Goal: Task Accomplishment & Management: Complete application form

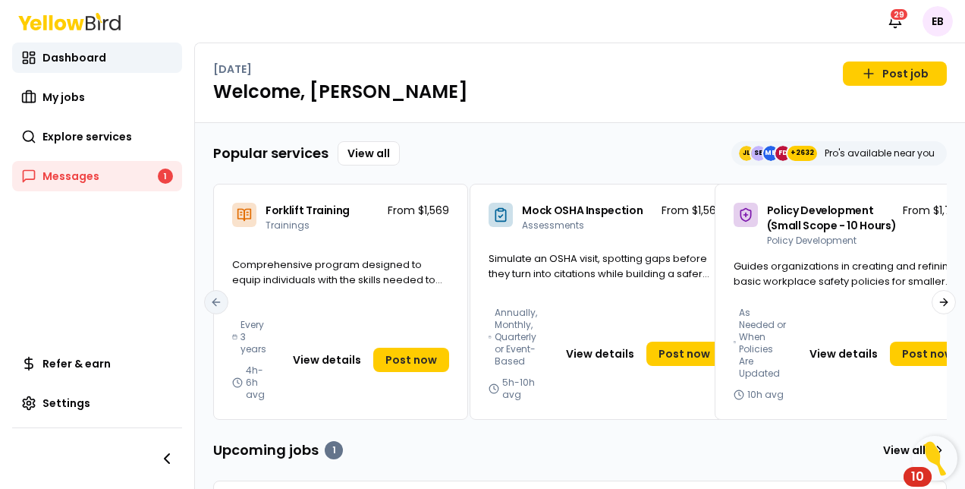
scroll to position [55, 0]
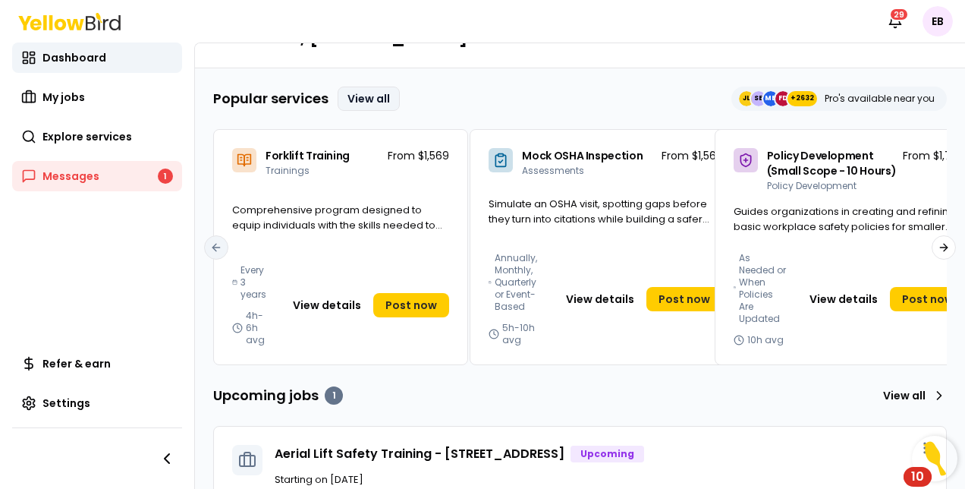
click at [379, 101] on link "View all" at bounding box center [369, 99] width 62 height 24
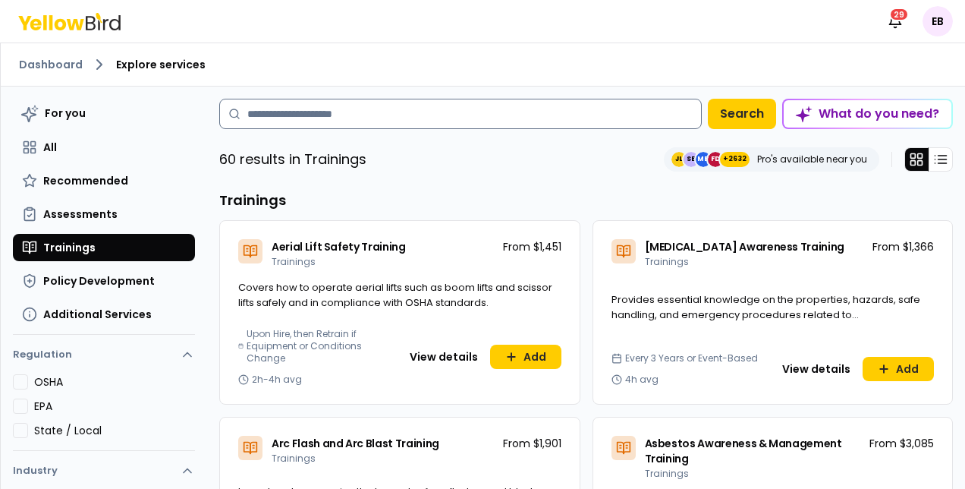
click at [446, 112] on input at bounding box center [460, 114] width 483 height 30
type input "********"
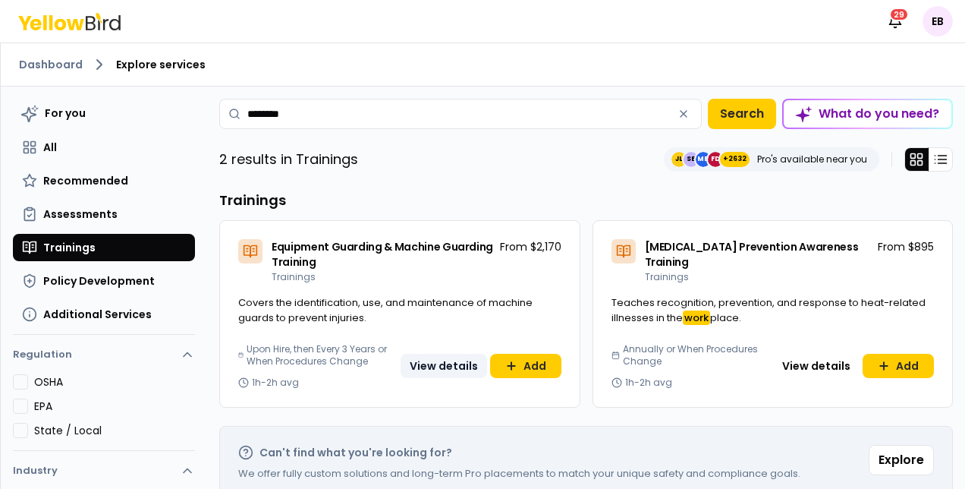
click at [449, 363] on button "View details" at bounding box center [444, 366] width 87 height 24
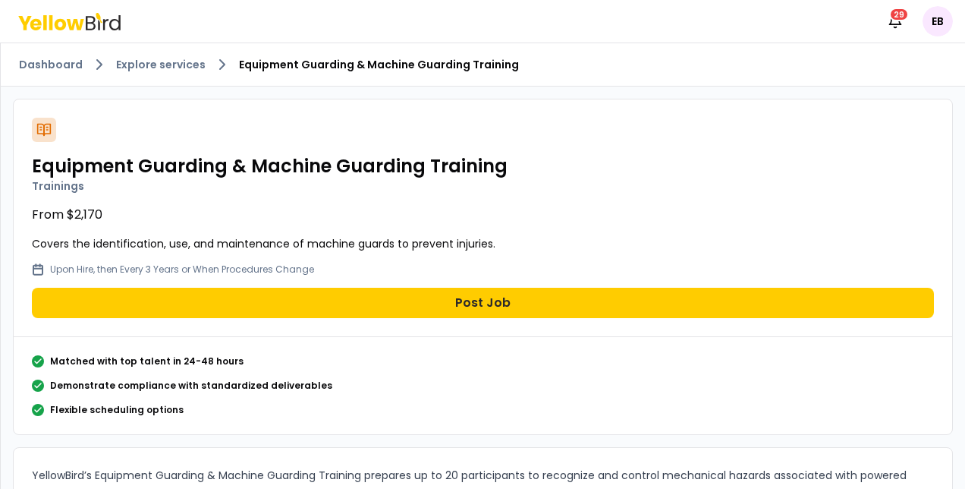
scroll to position [347, 0]
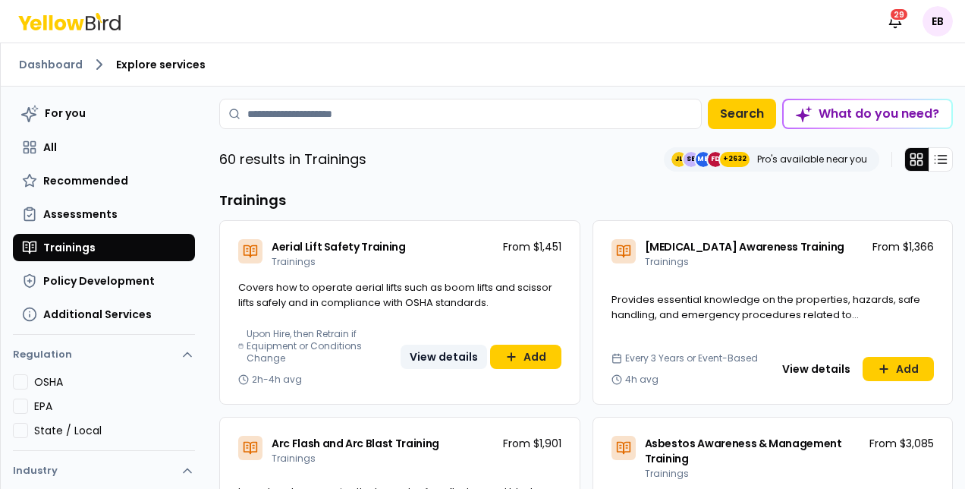
click at [460, 355] on button "View details" at bounding box center [444, 356] width 87 height 24
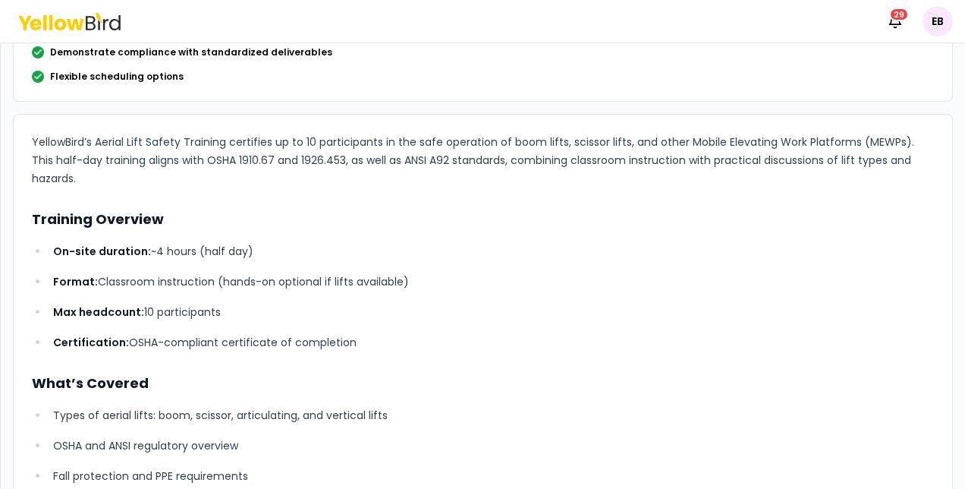
scroll to position [334, 0]
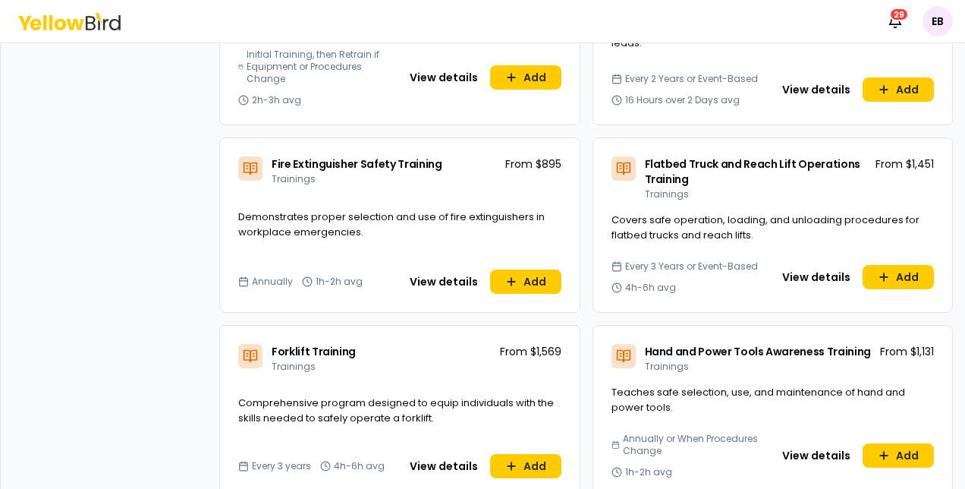
scroll to position [1806, 0]
click at [436, 457] on button "View details" at bounding box center [444, 466] width 87 height 24
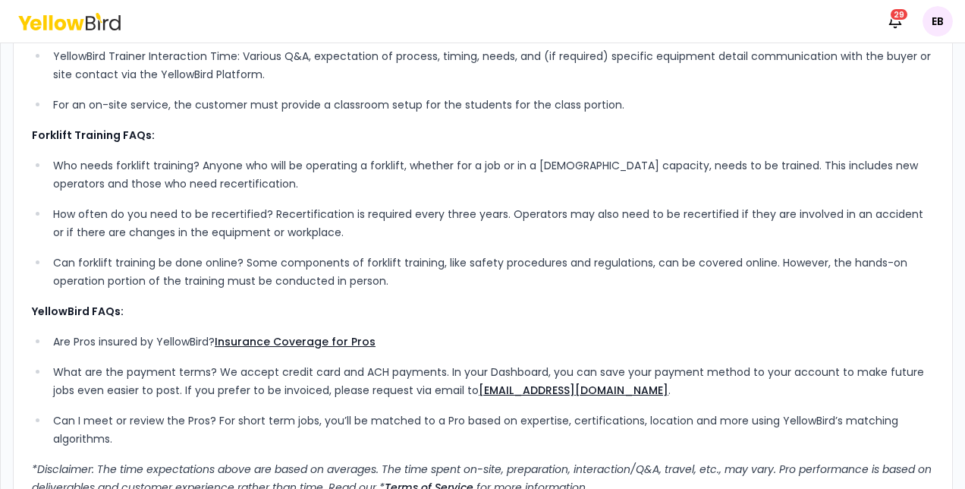
scroll to position [716, 0]
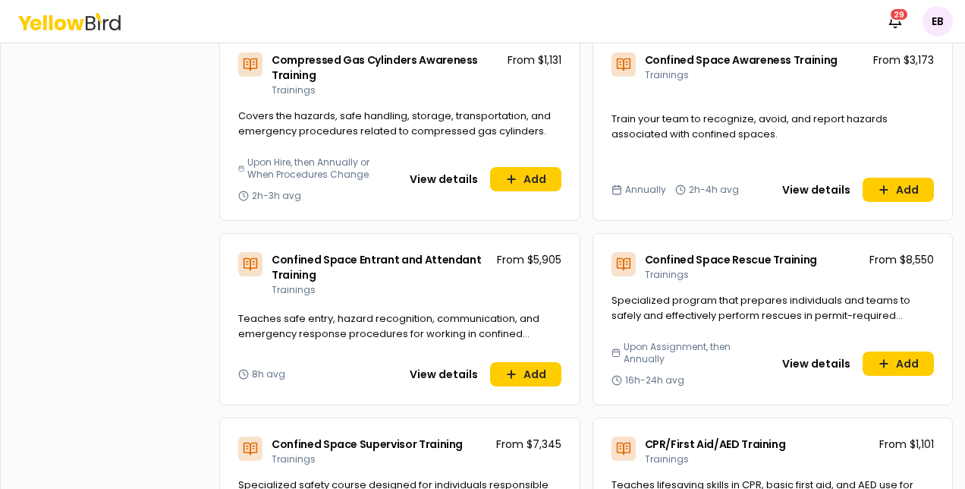
scroll to position [806, 0]
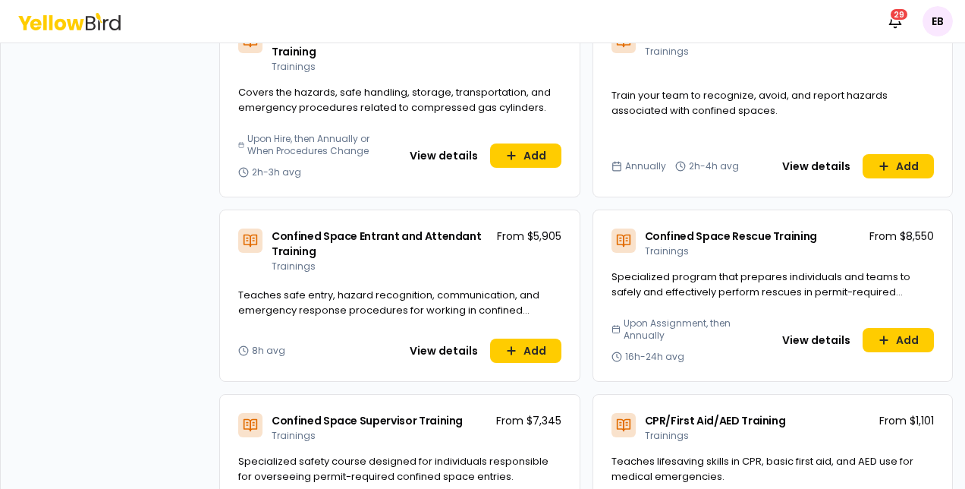
click at [816, 352] on div "Upon Assignment, then Annually 16h-24h avg View details Add" at bounding box center [773, 349] width 360 height 64
click at [804, 334] on button "View details" at bounding box center [816, 340] width 87 height 24
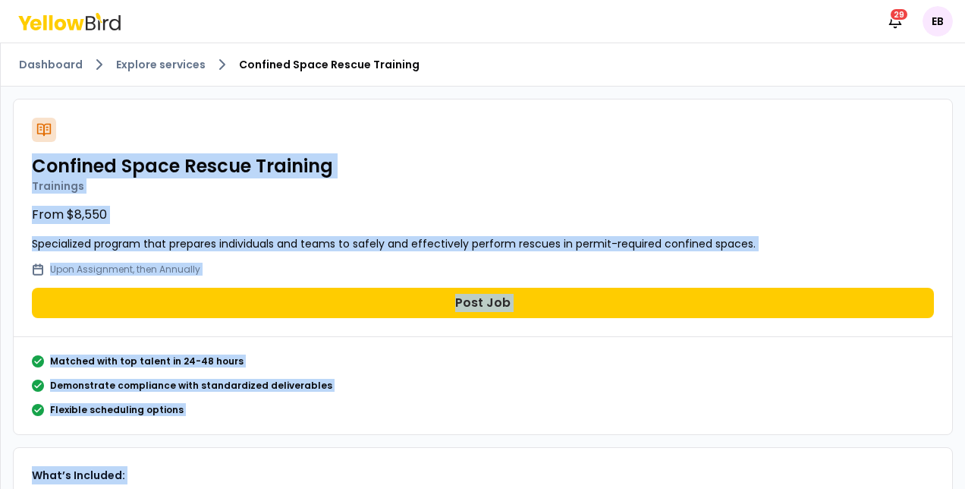
drag, startPoint x: 766, startPoint y: 346, endPoint x: 627, endPoint y: 68, distance: 310.8
copy div "Loremips Dolor Sitame Consecte Adipiscin Elit $8,302 Seddoeiusmo tempori utla e…"
click at [165, 61] on link "Explore services" at bounding box center [161, 64] width 90 height 15
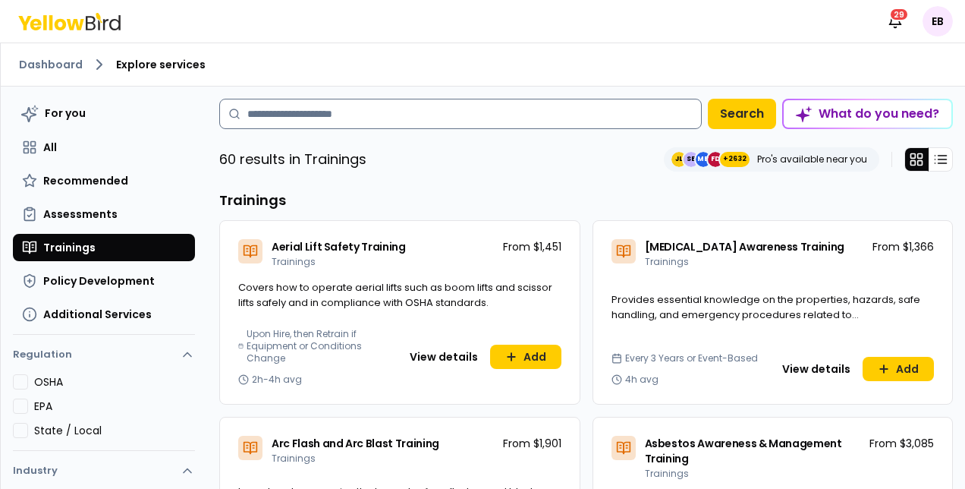
click at [414, 121] on input at bounding box center [460, 114] width 483 height 30
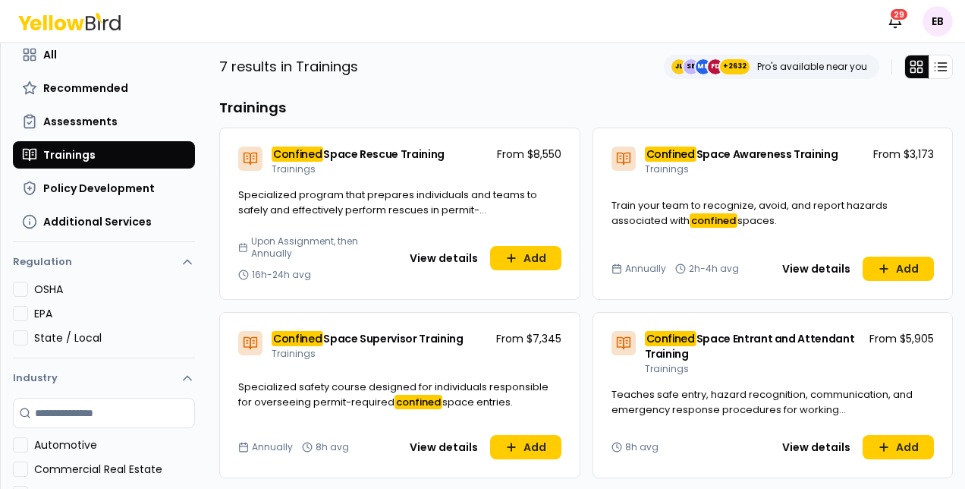
scroll to position [112, 0]
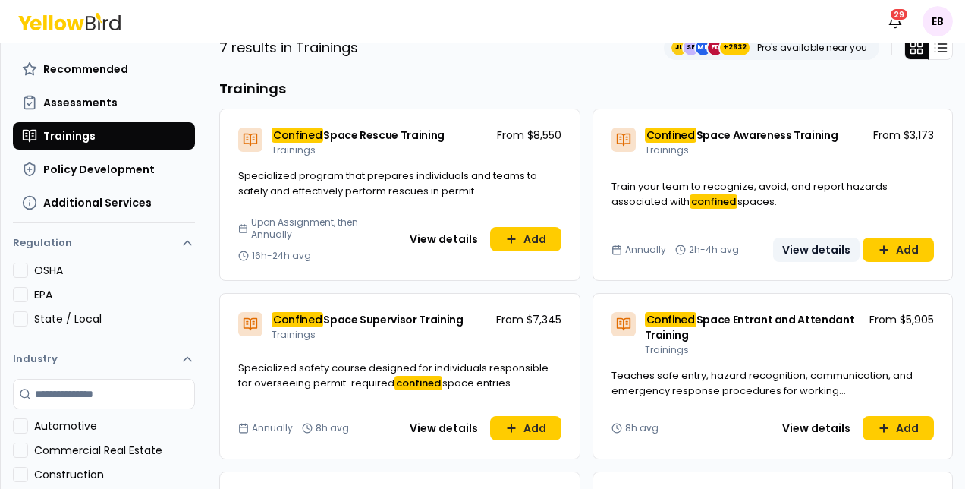
type input "********"
click at [798, 253] on button "View details" at bounding box center [816, 250] width 87 height 24
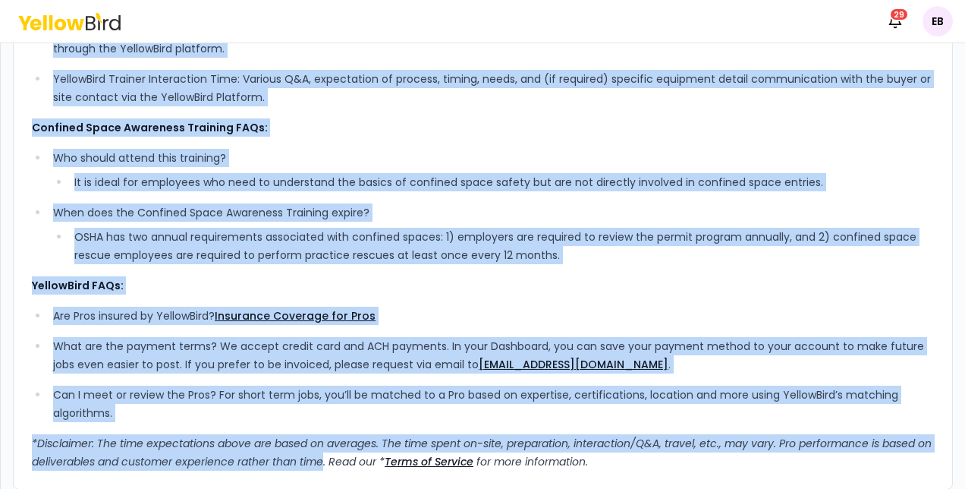
scroll to position [704, 0]
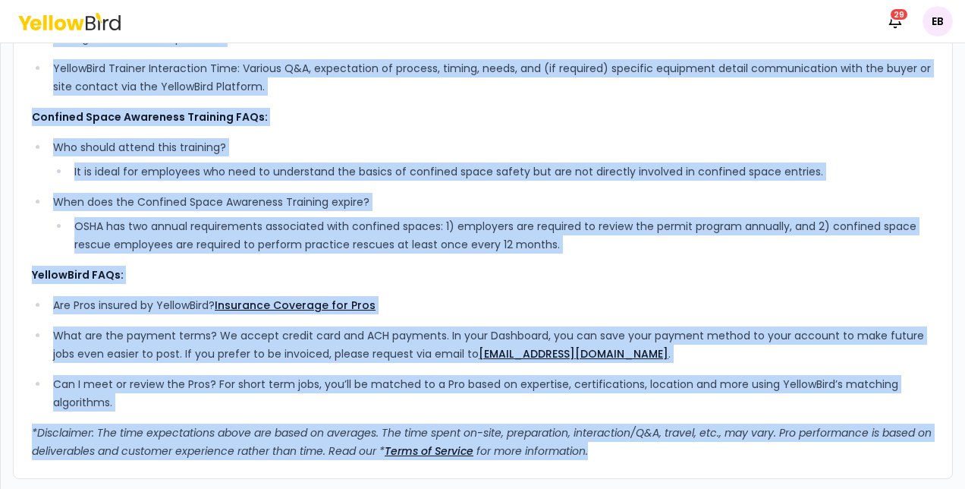
drag, startPoint x: 36, startPoint y: 110, endPoint x: 749, endPoint y: 446, distance: 787.8
copy div "Loremips Dolor Sitametco Adipisci Elitseddo Eius $6,802 Tempo inci utla et dolo…"
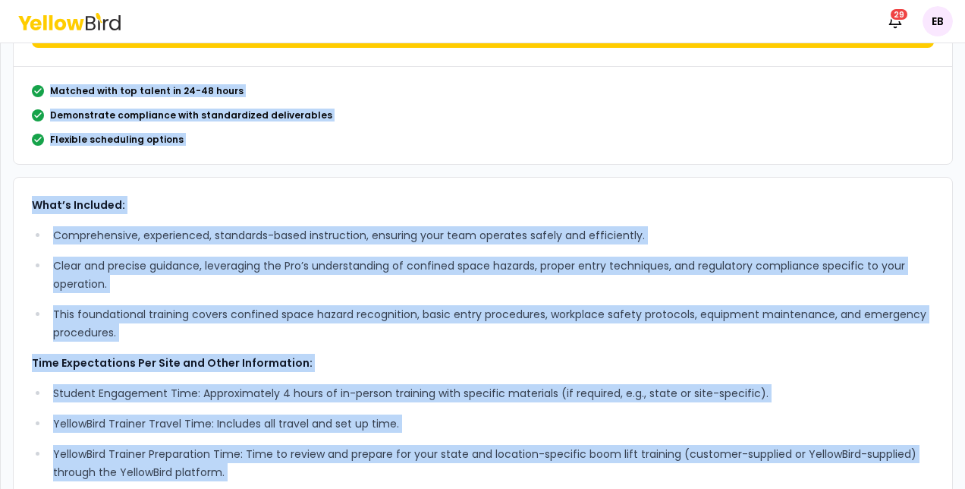
scroll to position [269, 0]
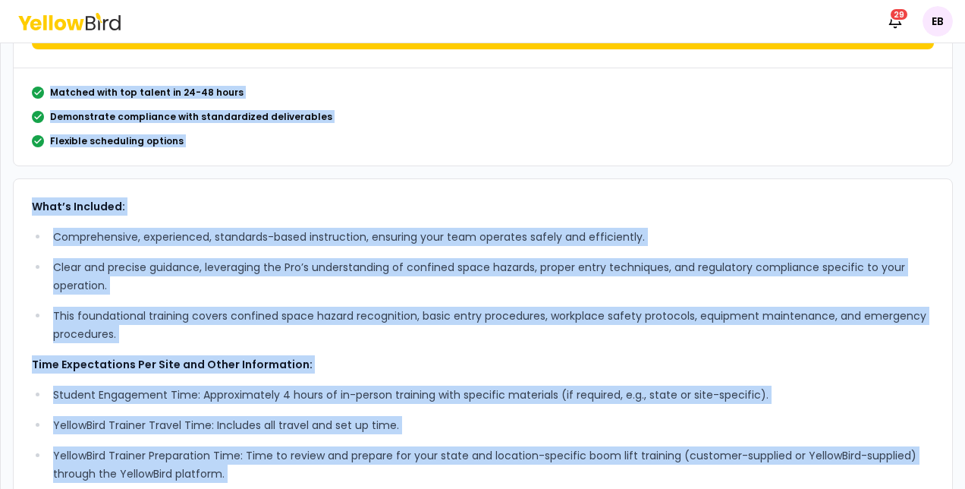
copy div "Loremips Dolor Sitametco Adipisci Elitseddo Eius $6,802 Tempo inci utla et dolo…"
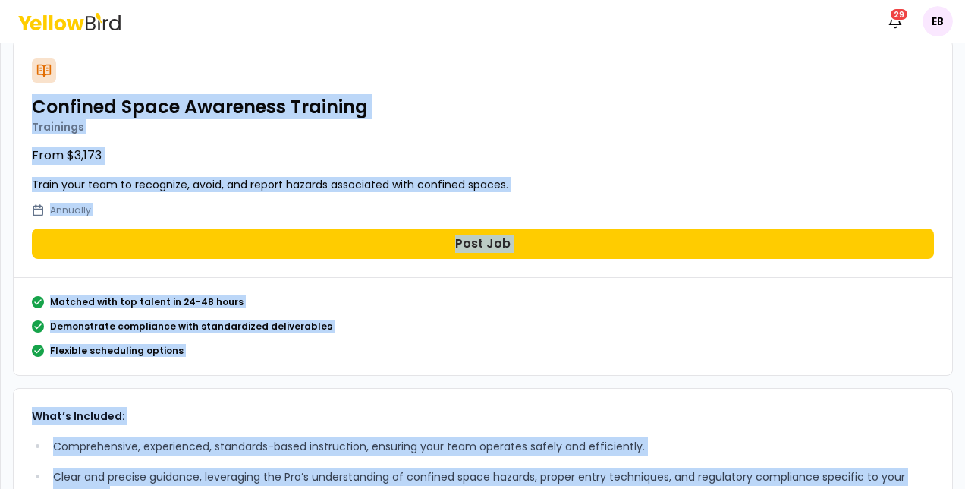
scroll to position [59, 0]
